Goal: Task Accomplishment & Management: Manage account settings

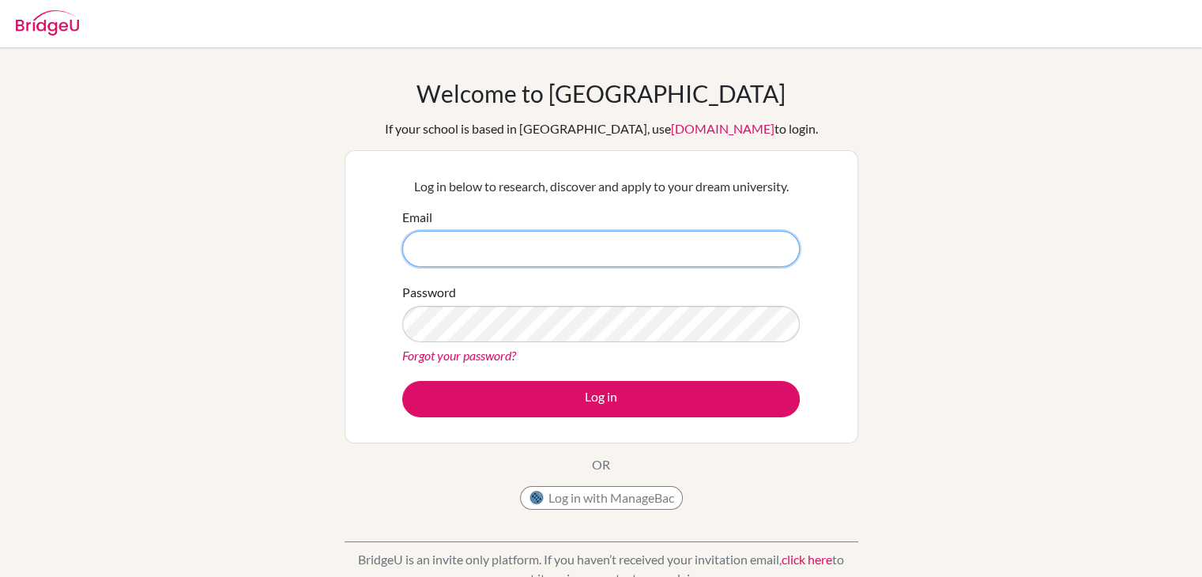
paste input "[EMAIL_ADDRESS][DOMAIN_NAME]"
type input "[EMAIL_ADDRESS][DOMAIN_NAME]"
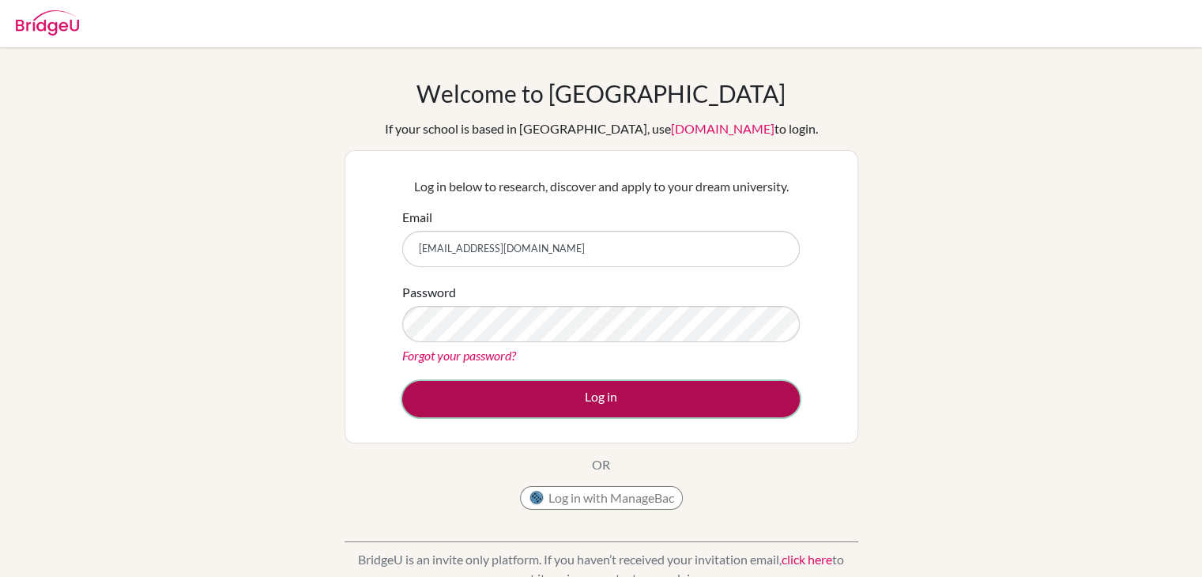
click at [498, 397] on button "Log in" at bounding box center [601, 399] width 398 height 36
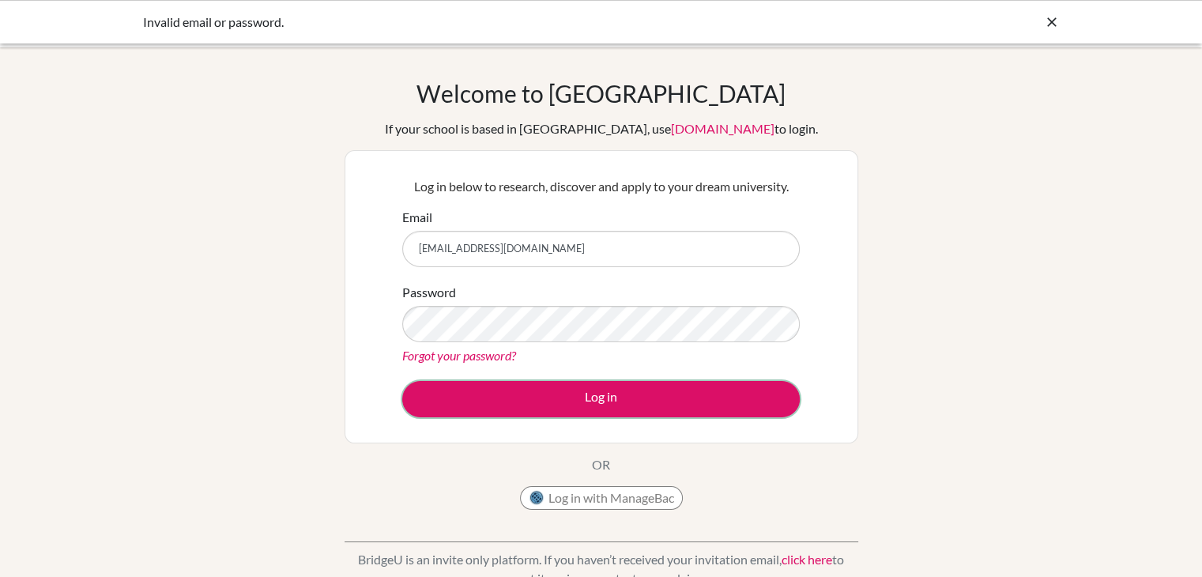
click at [498, 397] on button "Log in" at bounding box center [601, 399] width 398 height 36
click at [580, 501] on button "Log in with ManageBac" at bounding box center [601, 498] width 163 height 24
